Goal: Book appointment/travel/reservation

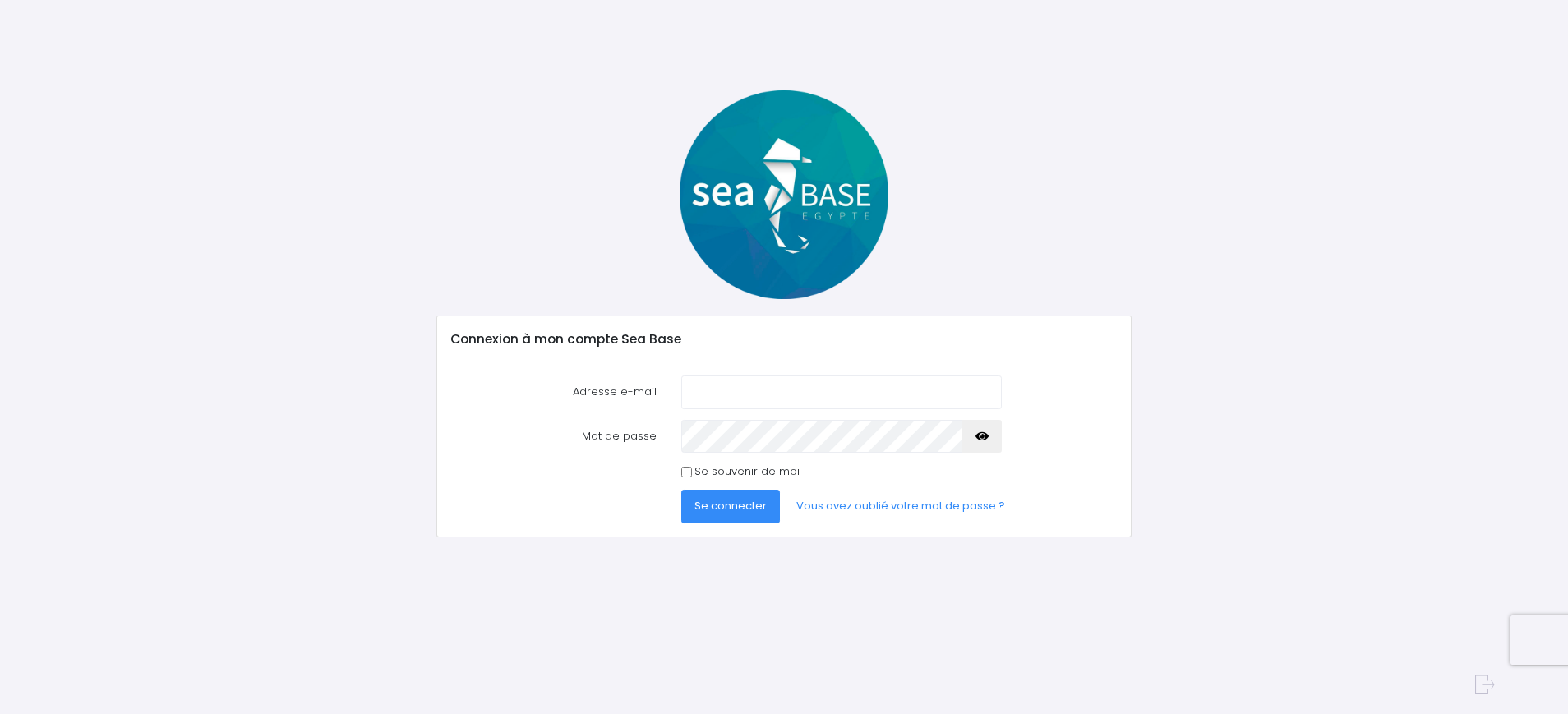
click at [751, 393] on input "Adresse e-mail" at bounding box center [841, 391] width 321 height 33
type input "vincent.dupoux@free.fr"
click at [888, 395] on input "vincent.dupoux@free.fr" at bounding box center [841, 391] width 321 height 33
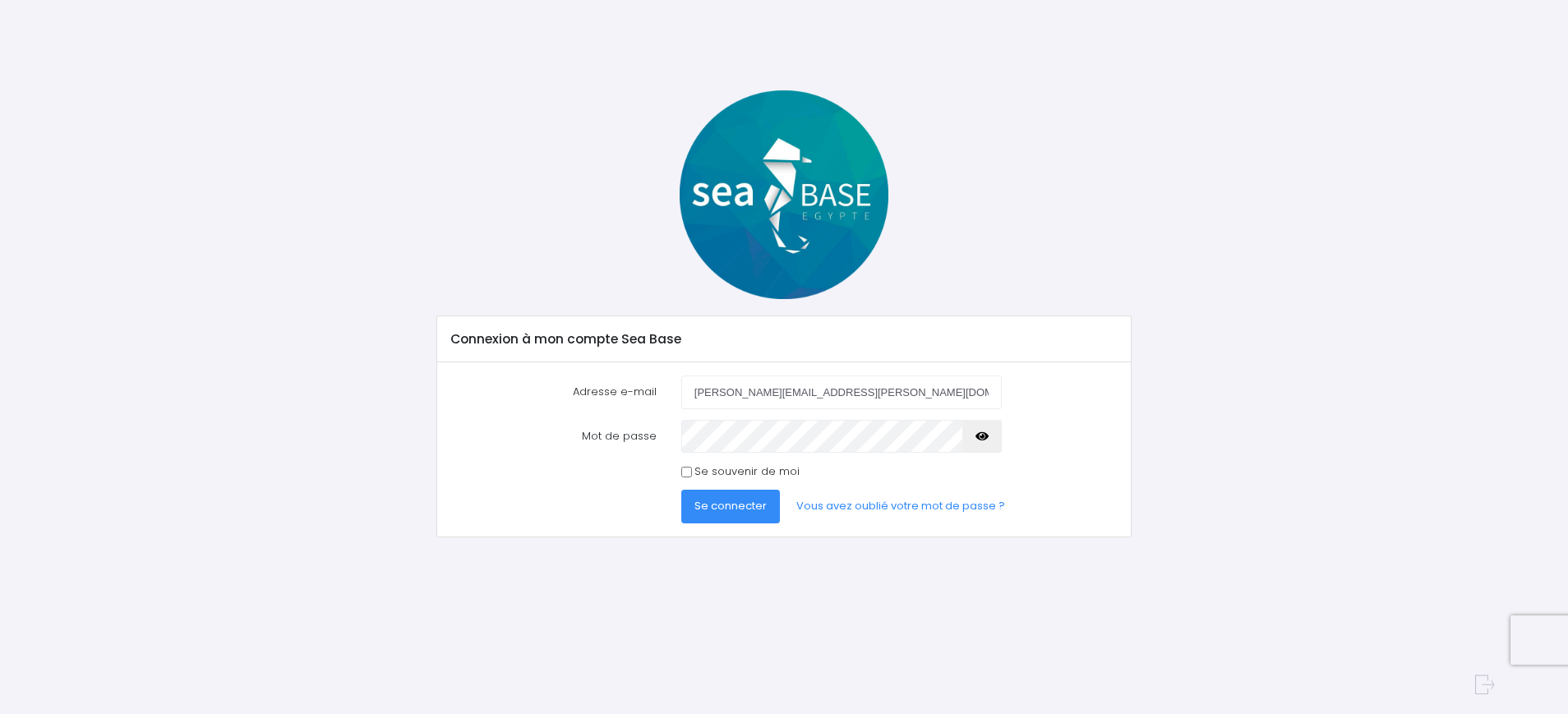
click at [749, 504] on span "Se connecter" at bounding box center [730, 505] width 72 height 16
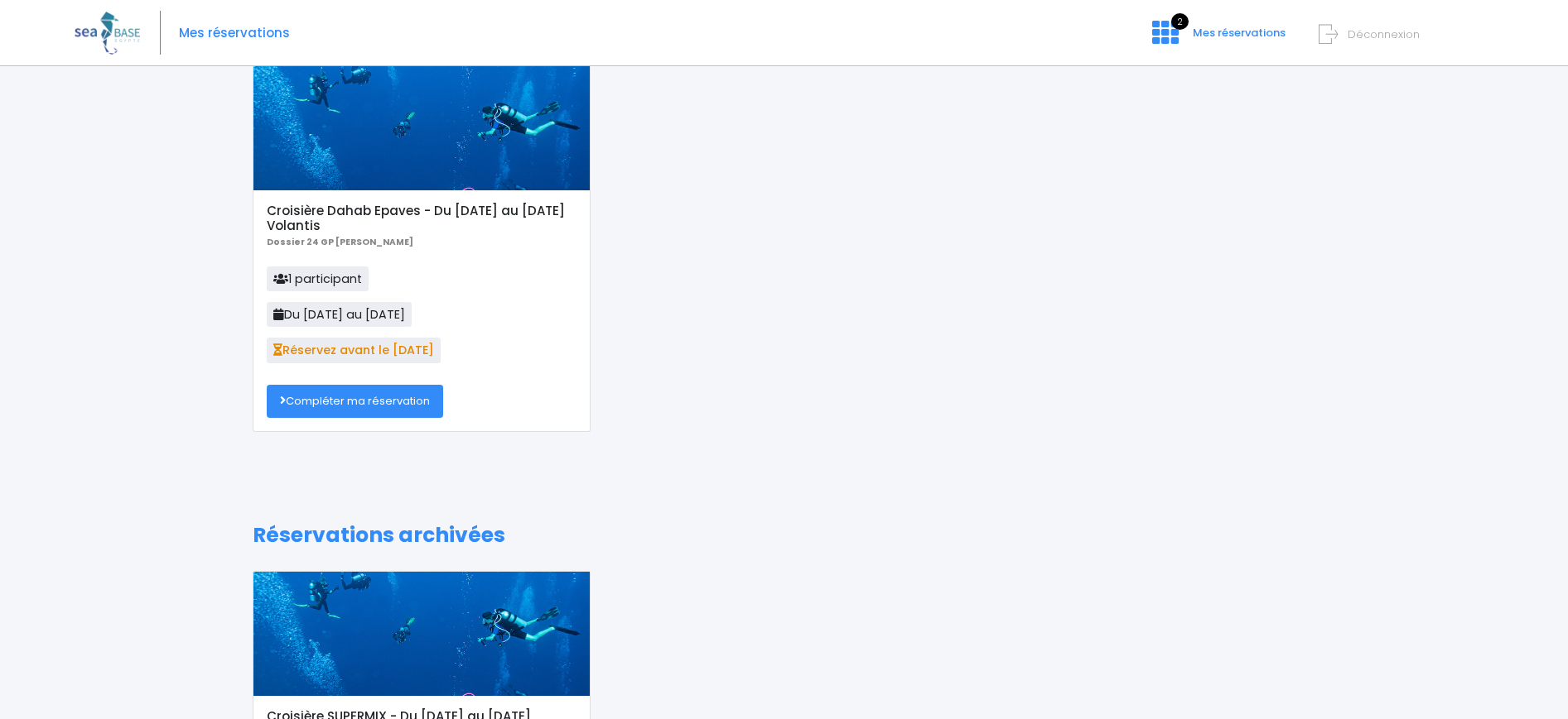
scroll to position [89, 0]
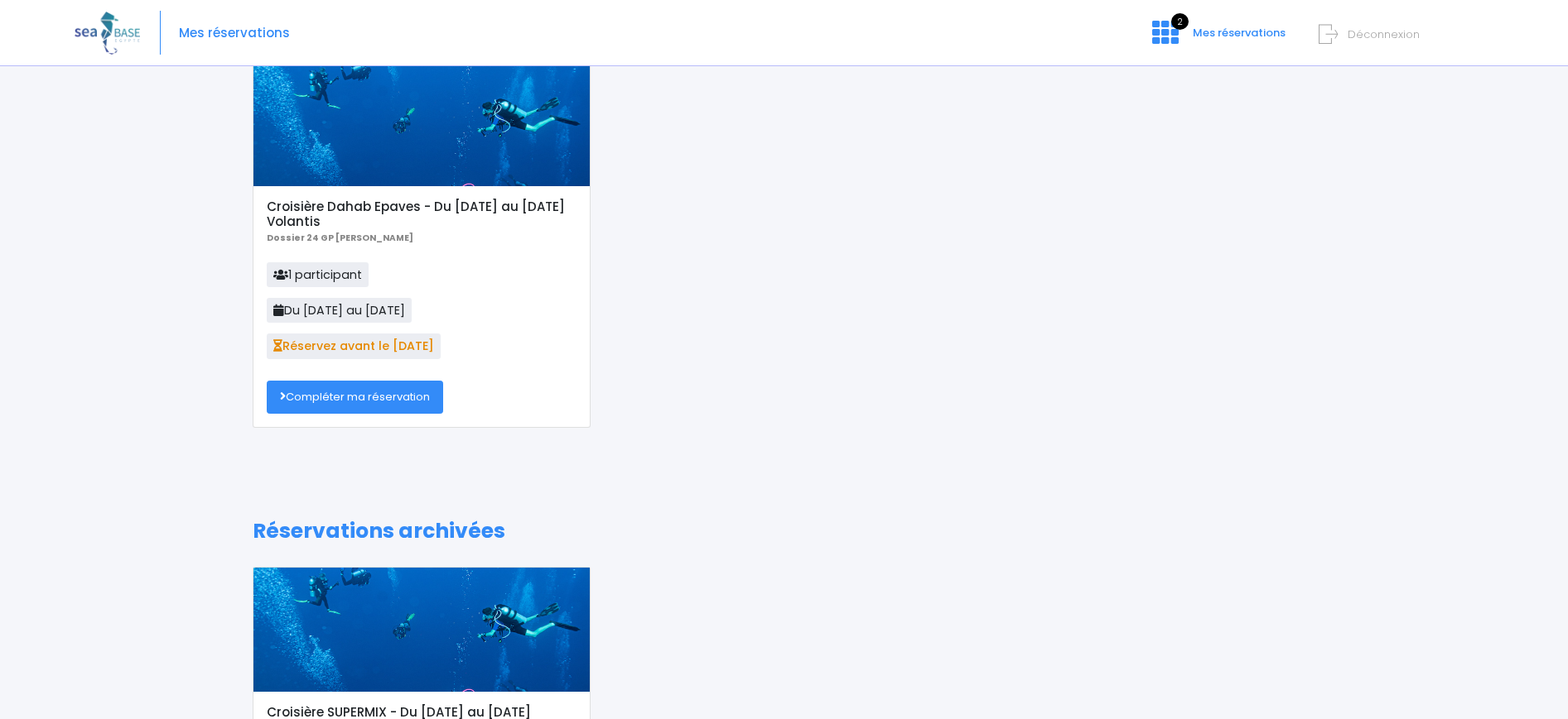
click at [404, 403] on link "Compléter ma réservation" at bounding box center [355, 397] width 176 height 33
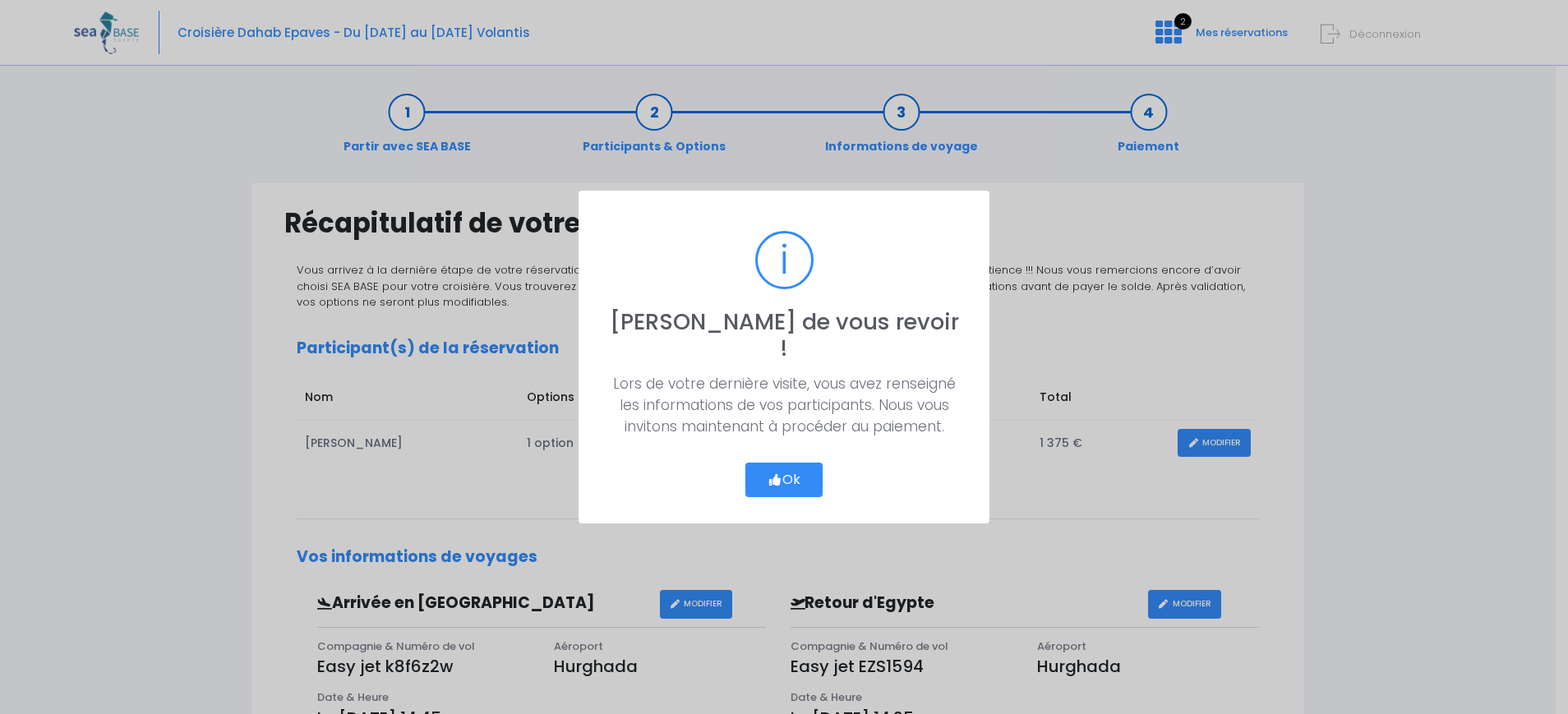
click at [775, 480] on icon "button" at bounding box center [775, 480] width 15 height 0
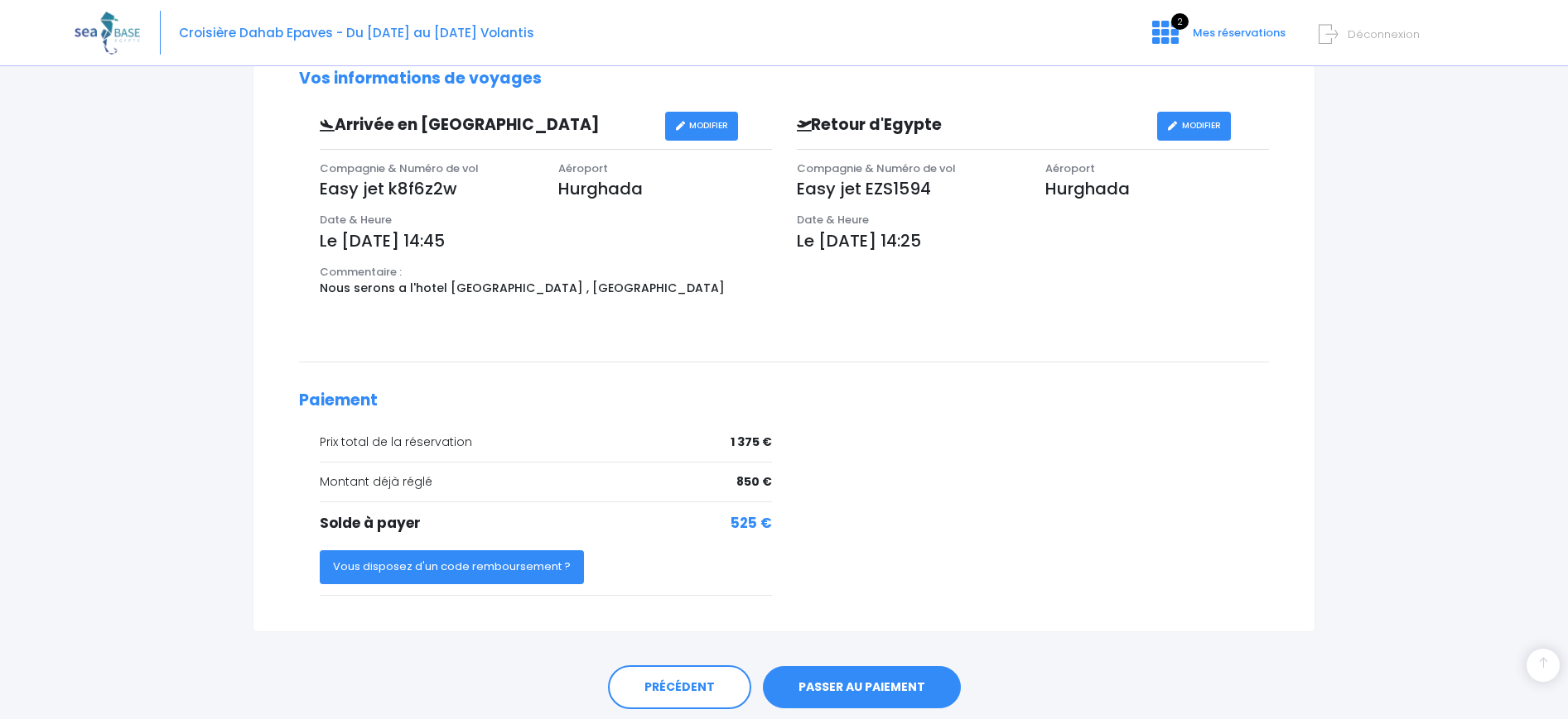
scroll to position [539, 0]
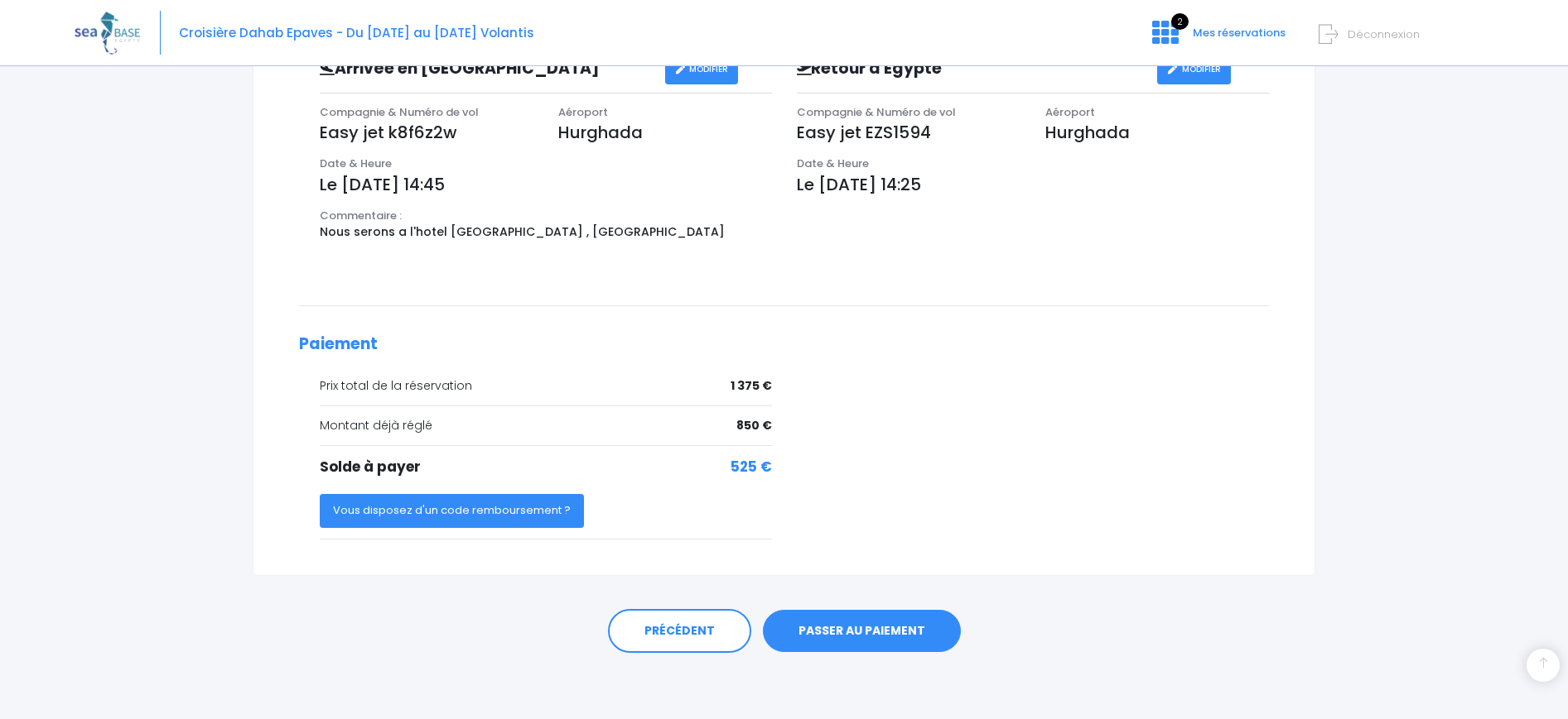
click at [860, 628] on link "PASSER AU PAIEMENT" at bounding box center [861, 631] width 198 height 43
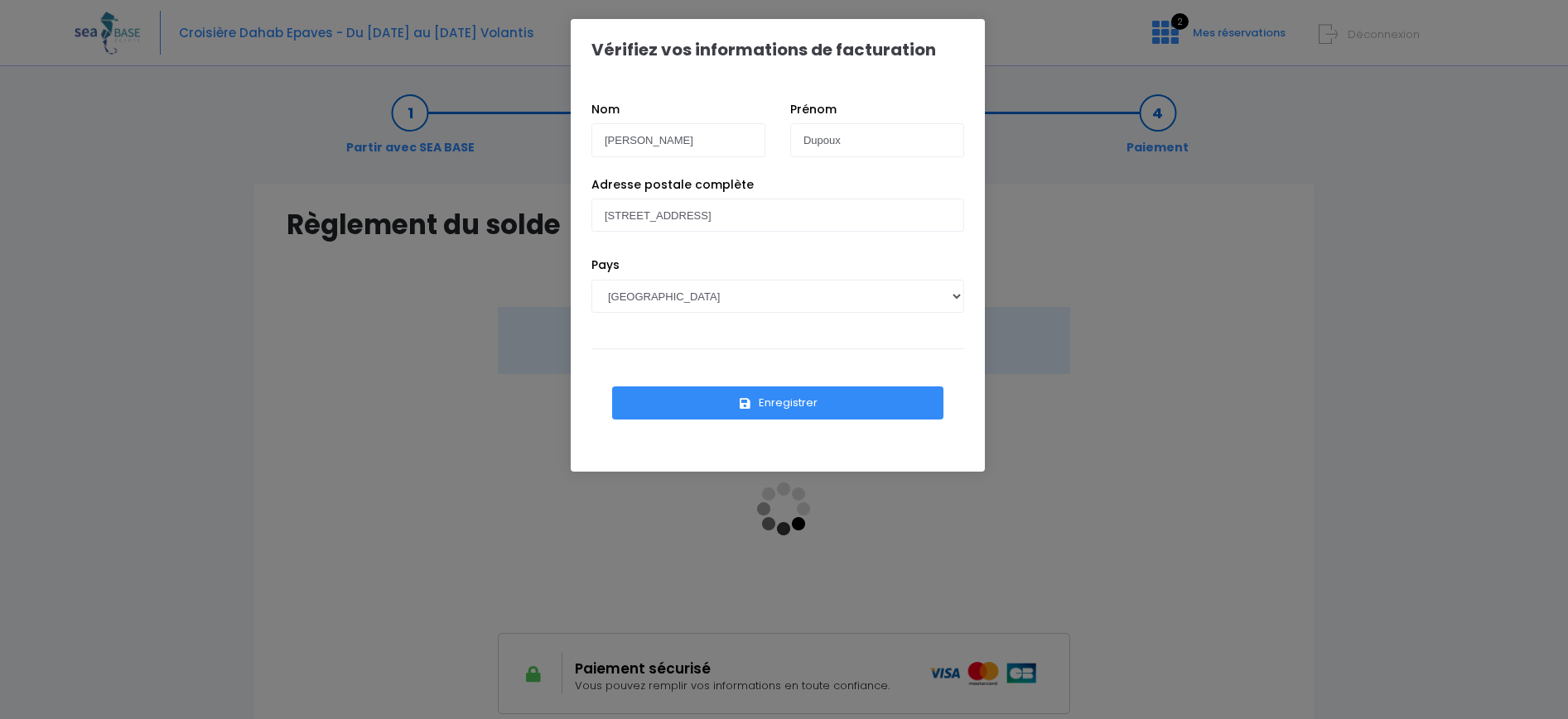
drag, startPoint x: 715, startPoint y: 30, endPoint x: 1157, endPoint y: 51, distance: 442.5
click at [1157, 51] on div "Vérifiez vos informations de facturation Nom Vincent Prénom Dupoux 6 allée des …" at bounding box center [784, 360] width 1568 height 719
click at [661, 142] on input "Vincent" at bounding box center [678, 139] width 174 height 33
click at [739, 211] on input "6 allée des bleuets" at bounding box center [777, 214] width 372 height 33
click at [763, 404] on button "Enregistrer" at bounding box center [778, 403] width 331 height 33
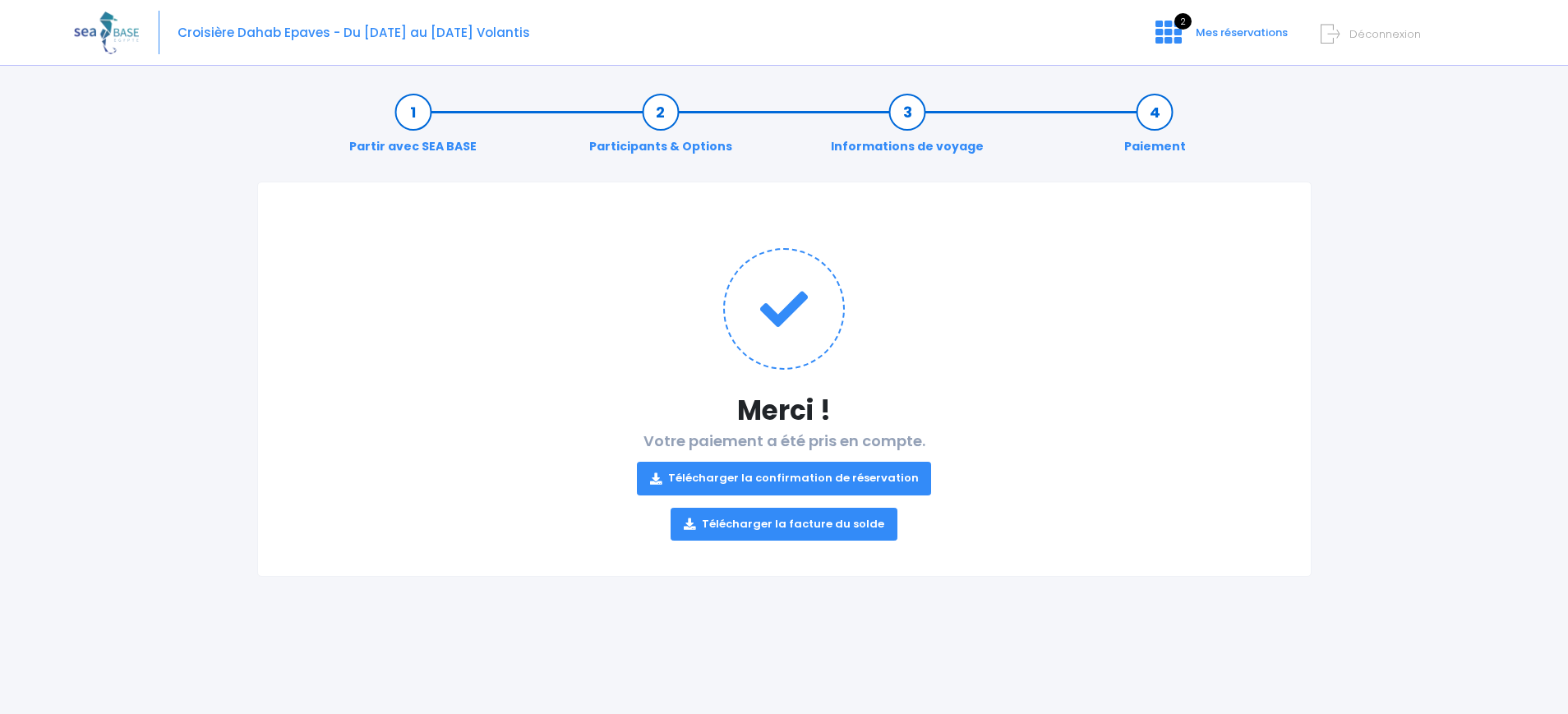
click at [818, 479] on link "Télécharger la confirmation de réservation" at bounding box center [784, 478] width 295 height 33
click at [1235, 34] on span "Mes réservations" at bounding box center [1241, 32] width 92 height 16
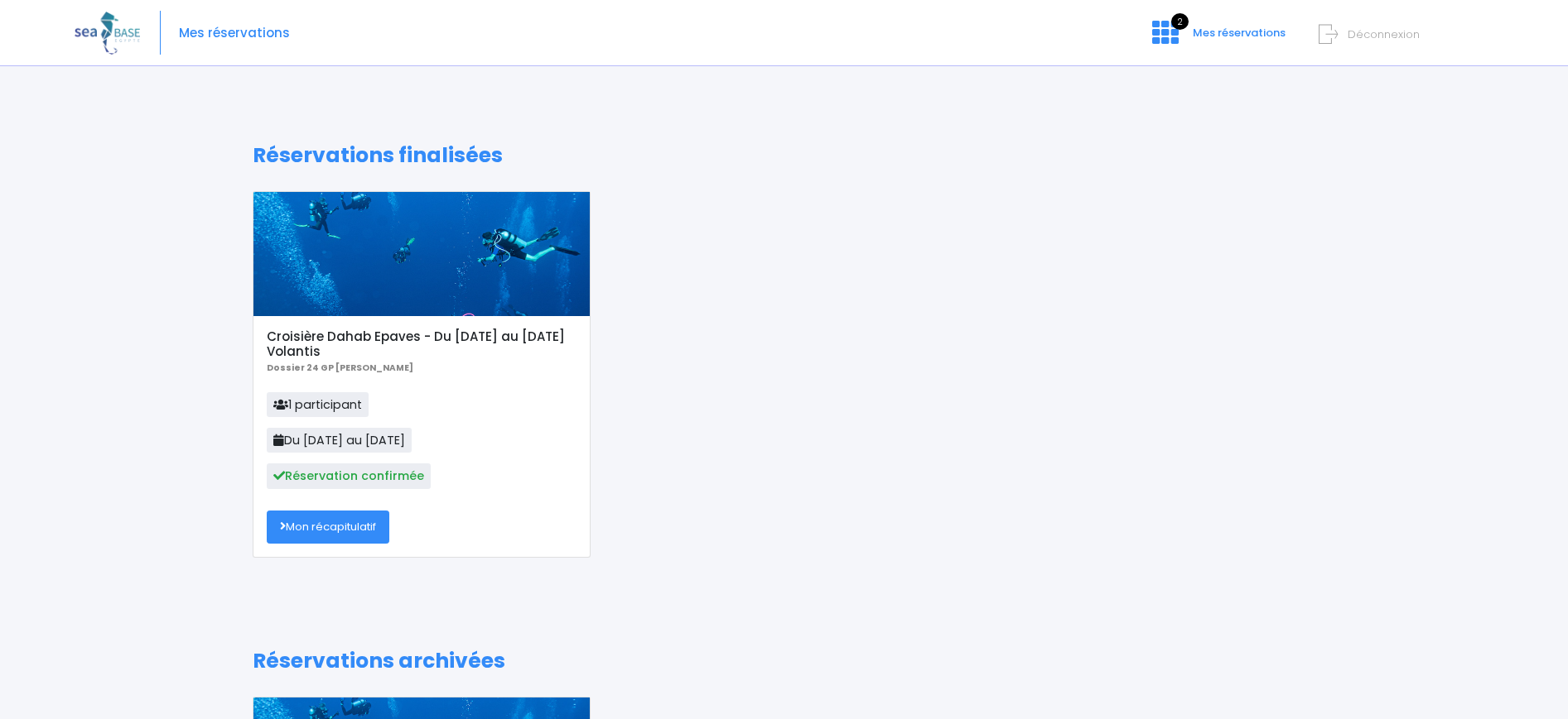
click at [350, 526] on link "Mon récapitulatif" at bounding box center [328, 527] width 122 height 33
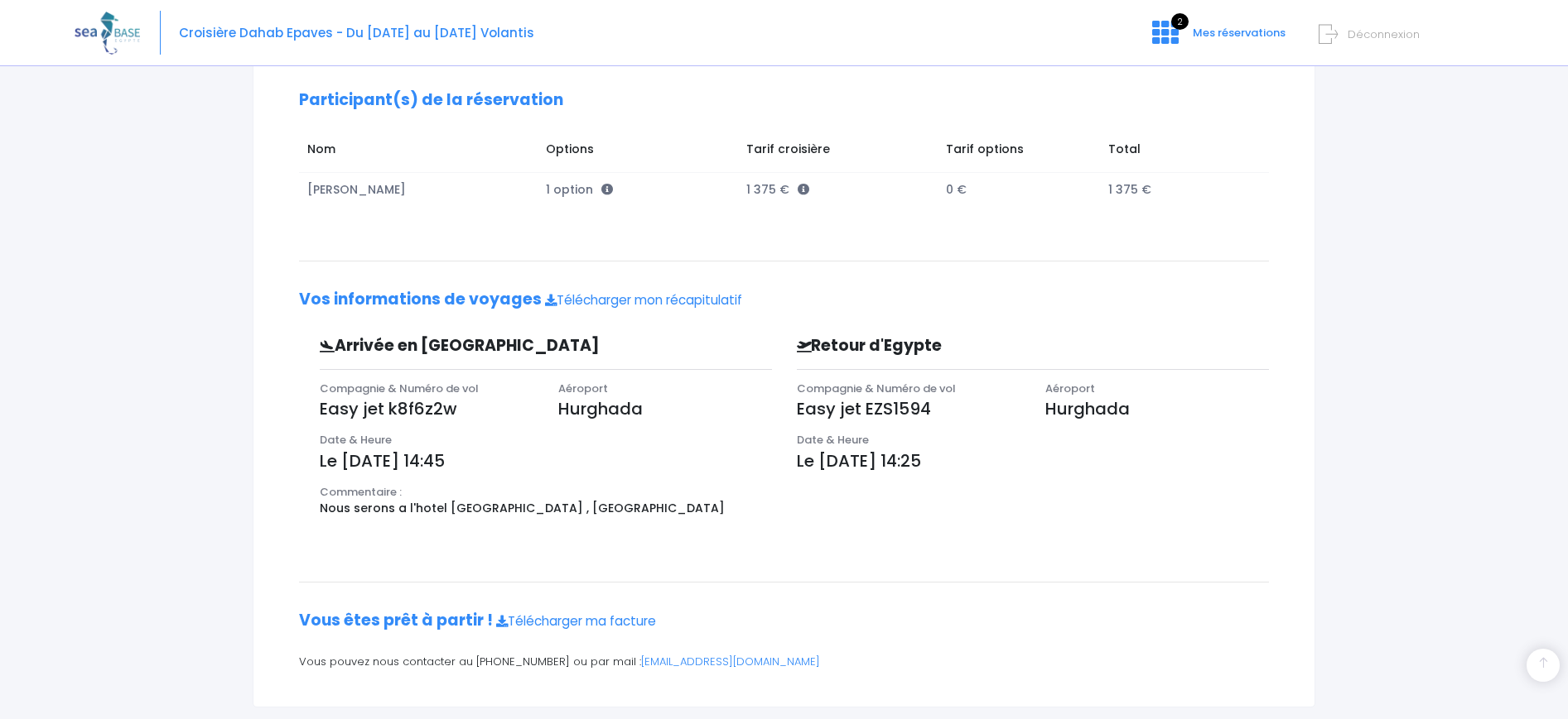
scroll to position [281, 0]
